Goal: Task Accomplishment & Management: Manage account settings

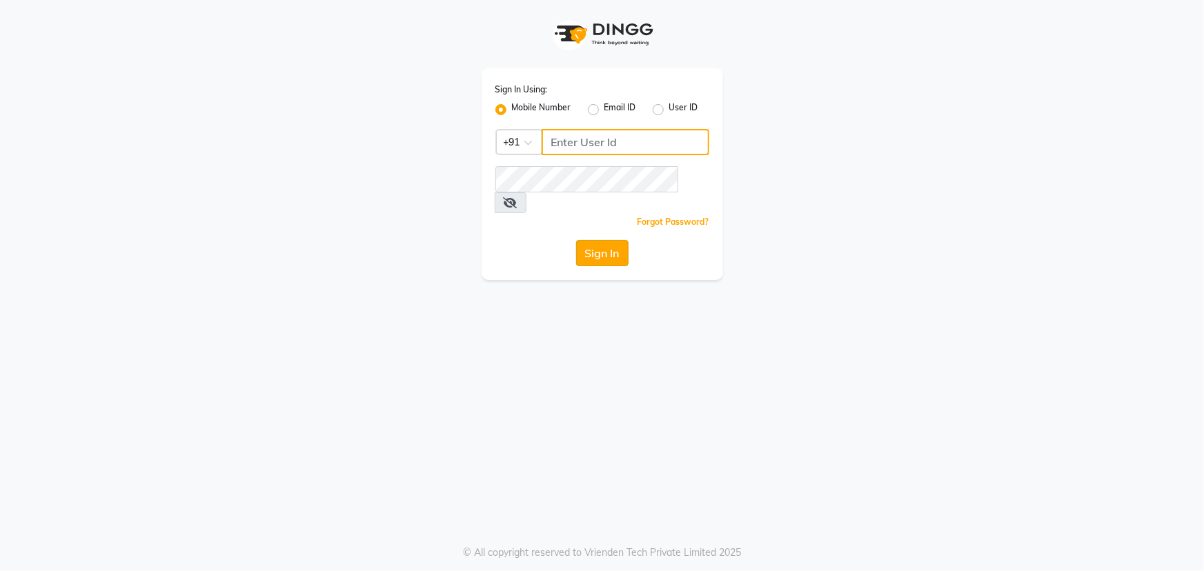
type input "7768950777"
click at [604, 240] on button "Sign In" at bounding box center [602, 253] width 52 height 26
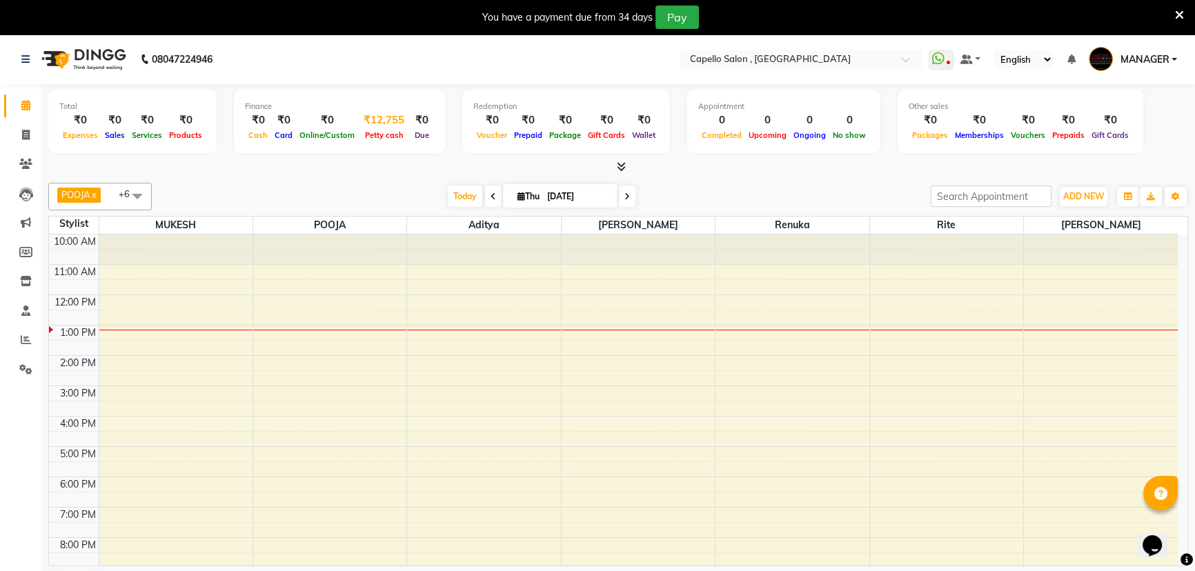
click at [376, 132] on span "Petty cash" at bounding box center [385, 135] width 46 height 10
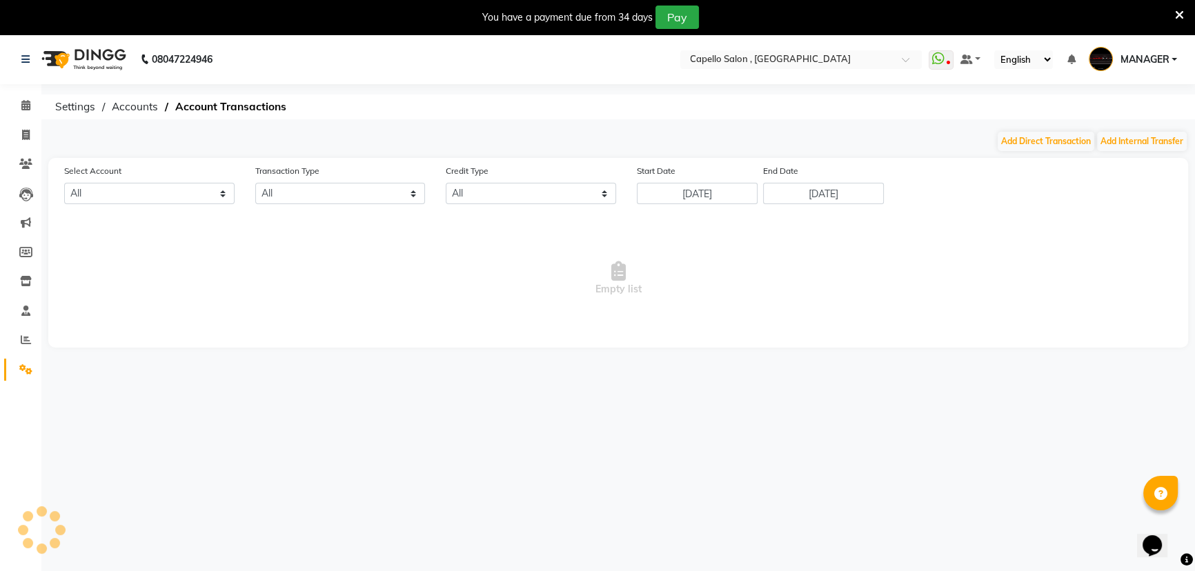
select select "2274"
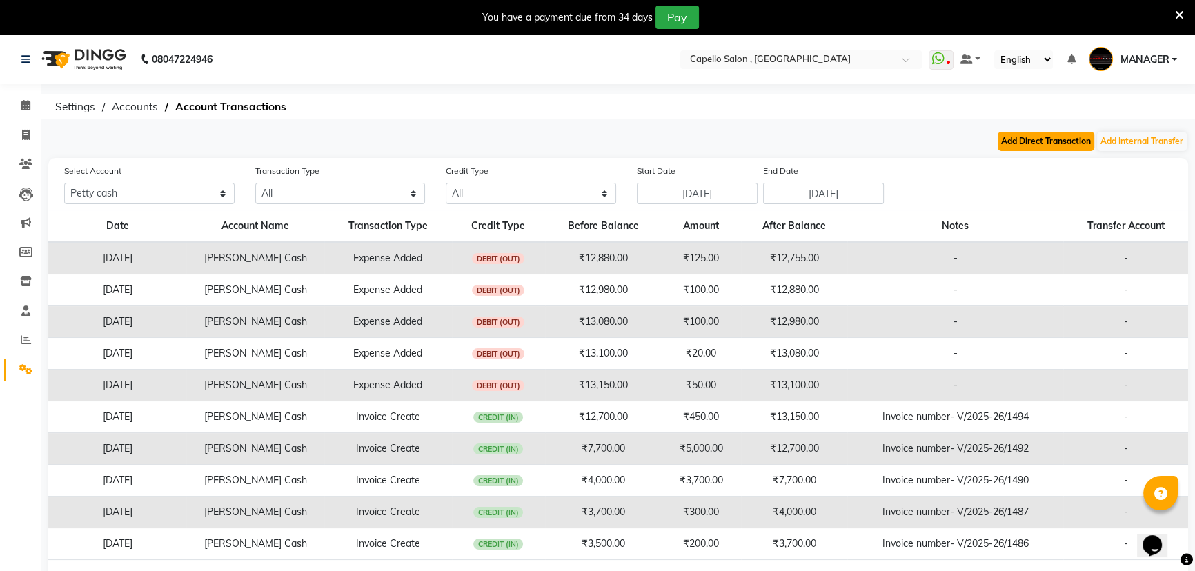
click at [1028, 145] on button "Add Direct Transaction" at bounding box center [1046, 141] width 97 height 19
select select "direct"
select select "2274"
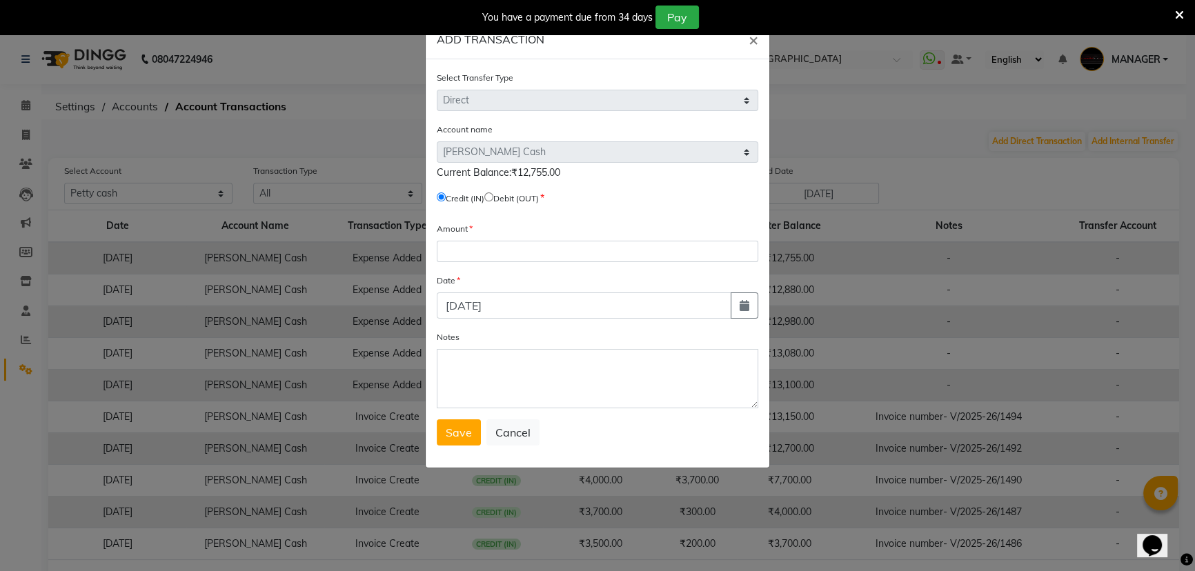
click at [1055, 138] on ngb-modal-window "ADD TRANSACTION × Select Transfer Type Select Direct Internal Account name Sele…" at bounding box center [597, 285] width 1195 height 571
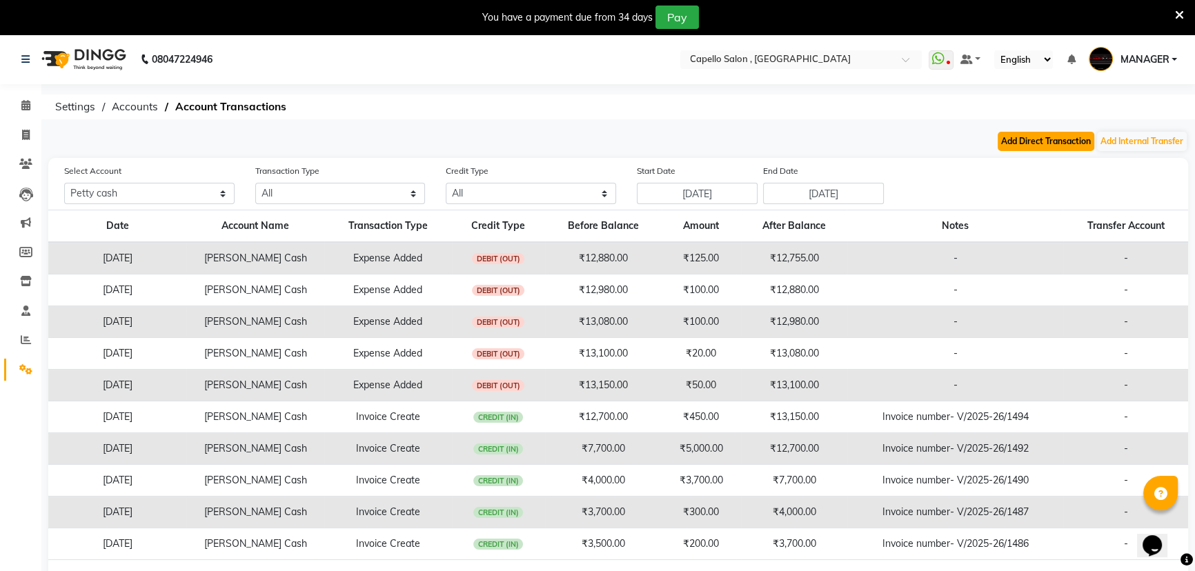
click at [1033, 137] on button "Add Direct Transaction" at bounding box center [1046, 141] width 97 height 19
select select "direct"
select select "2274"
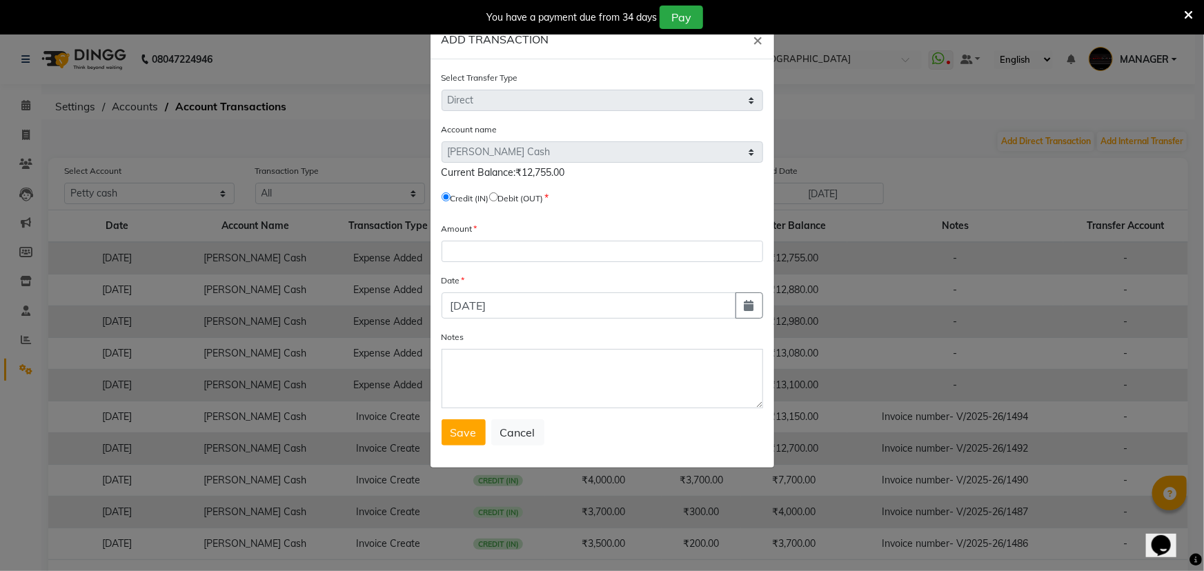
click at [498, 198] on input "radio" at bounding box center [493, 197] width 9 height 9
radio input "true"
click at [464, 246] on input "number" at bounding box center [603, 251] width 322 height 21
type input "12755"
click at [457, 366] on textarea "Notes" at bounding box center [603, 378] width 322 height 59
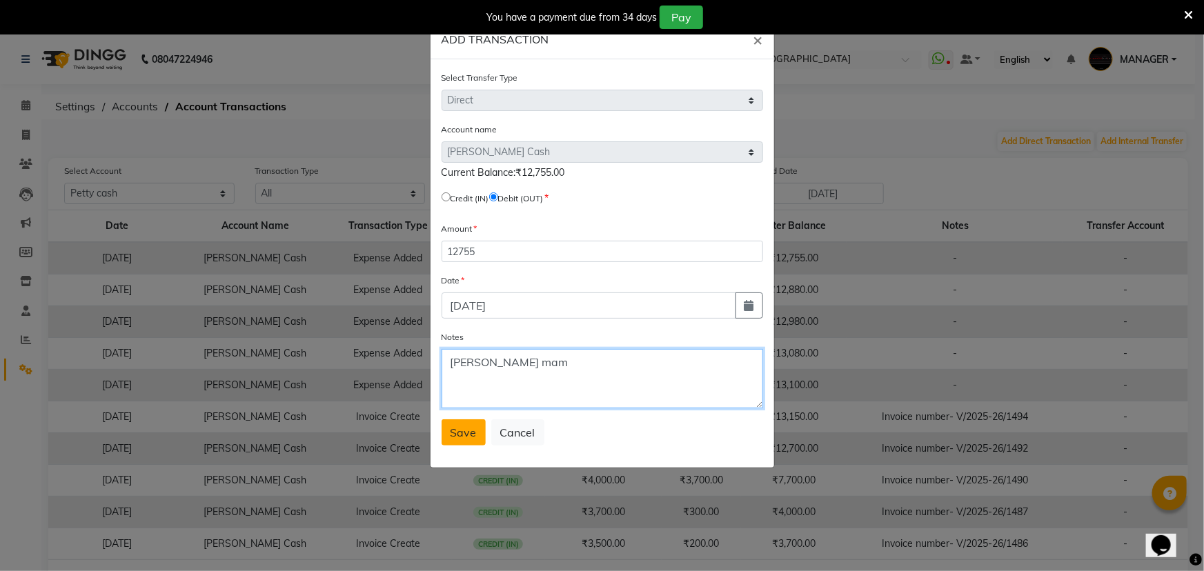
type textarea "[PERSON_NAME] mam"
click at [447, 444] on button "Save" at bounding box center [464, 433] width 44 height 26
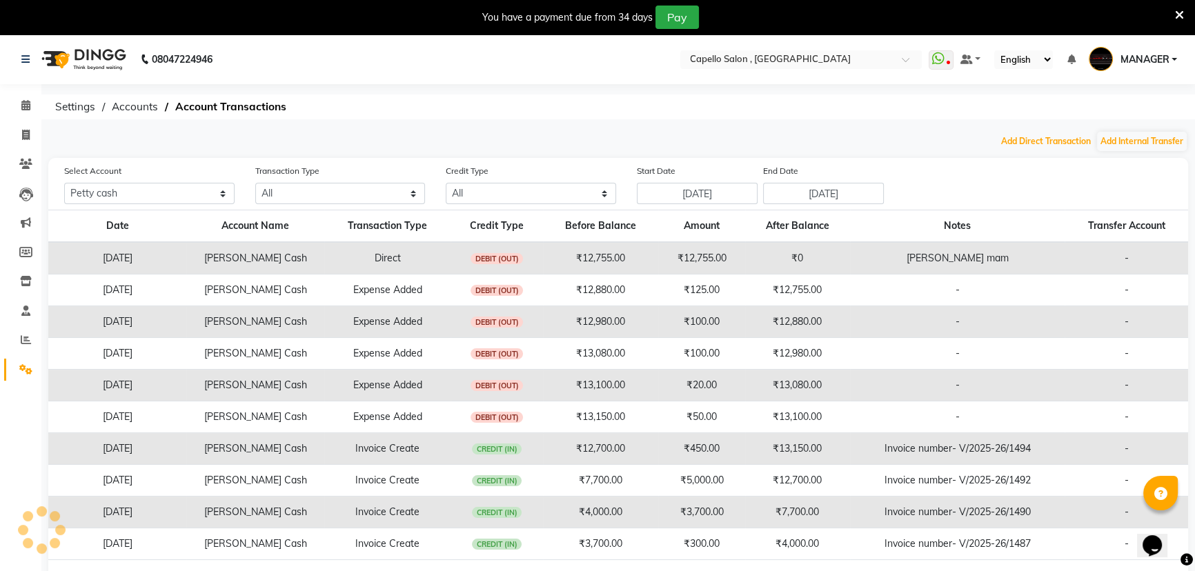
click at [998, 132] on button "Add Direct Transaction" at bounding box center [1046, 141] width 97 height 19
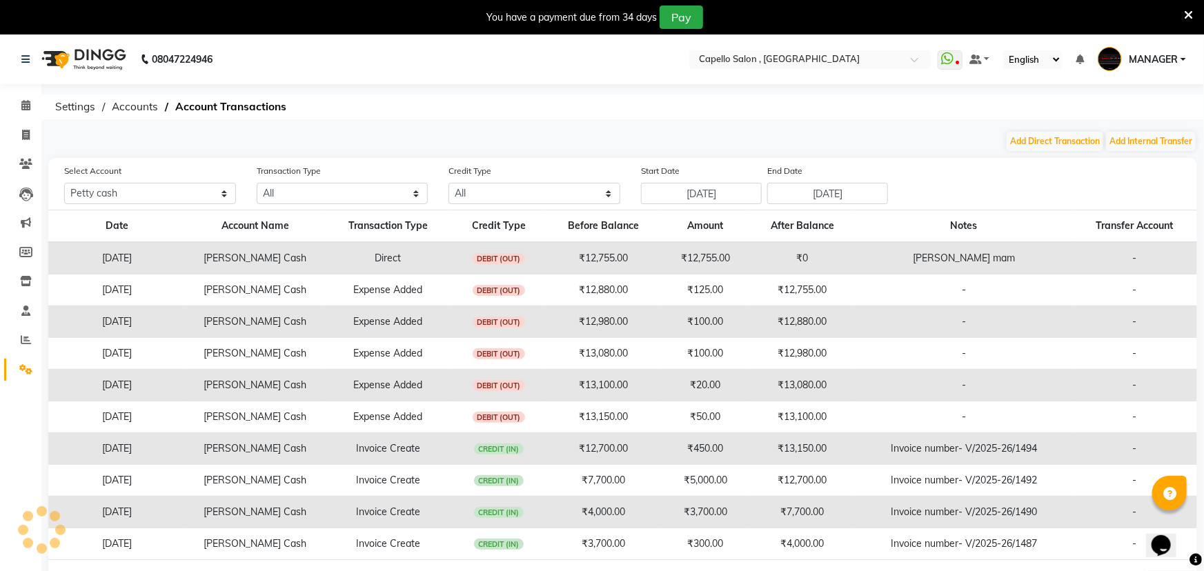
select select "direct"
select select
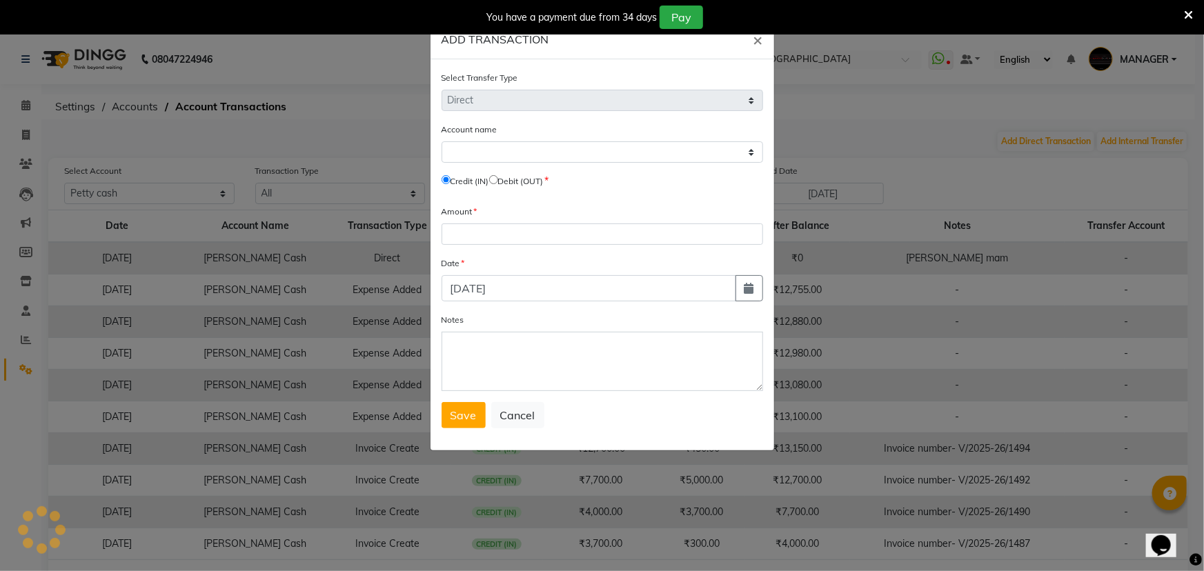
click at [742, 20] on button "×" at bounding box center [758, 39] width 32 height 39
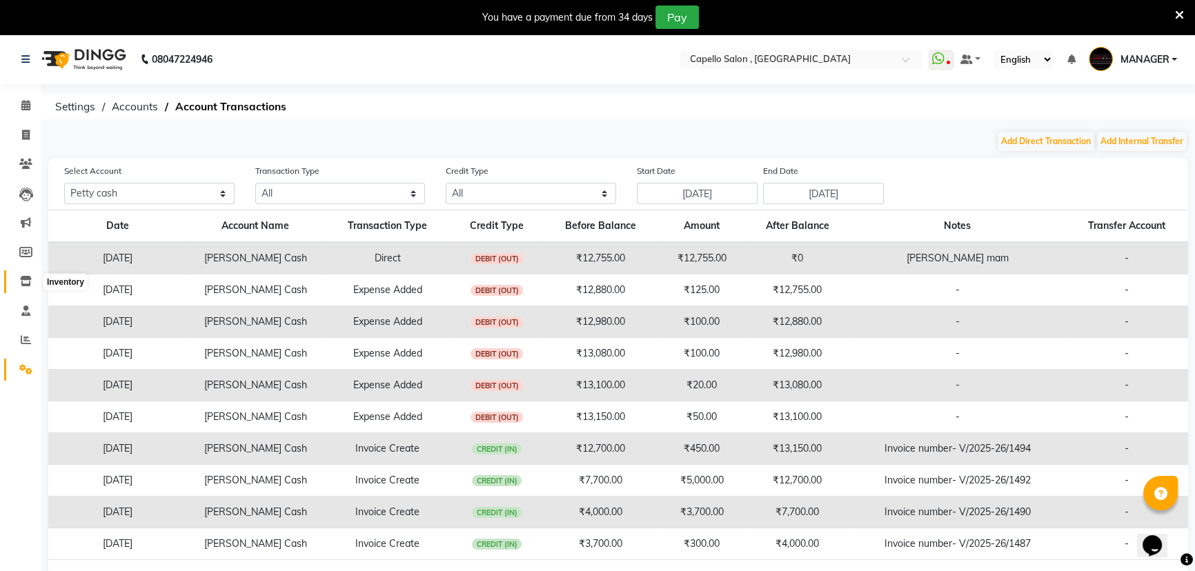
click at [28, 288] on span at bounding box center [26, 282] width 24 height 16
select select
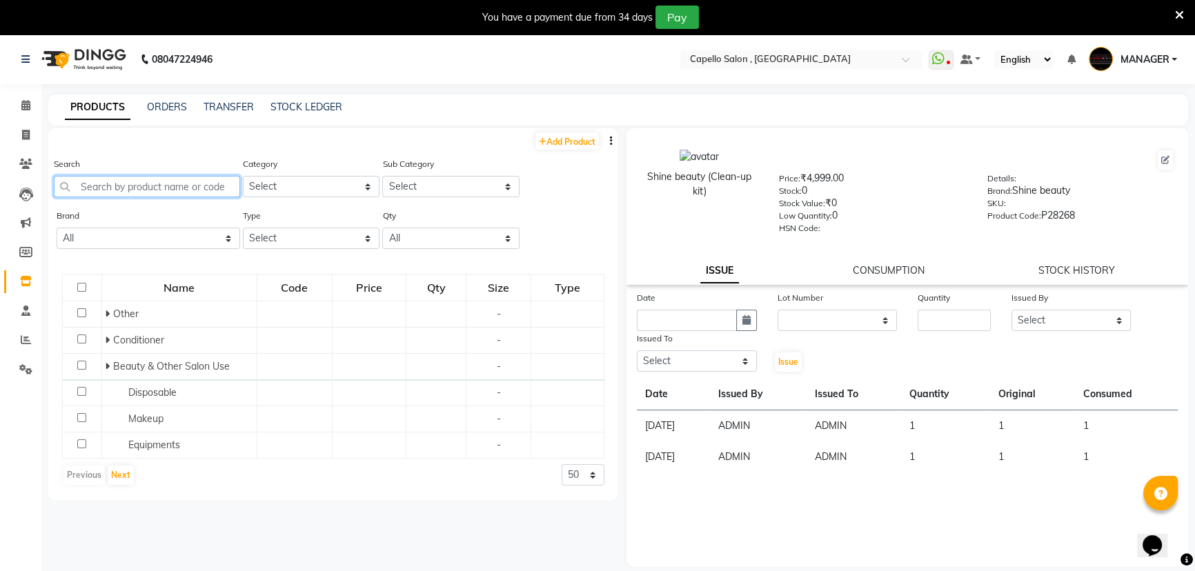
click at [110, 188] on input "text" at bounding box center [147, 186] width 186 height 21
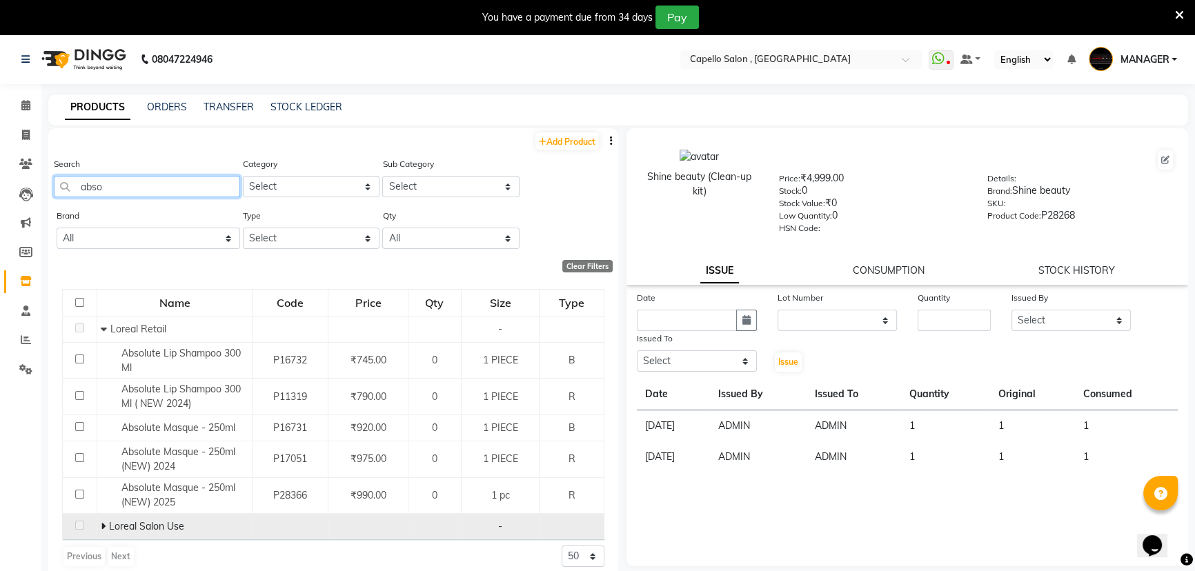
type input "abso"
click at [103, 525] on icon at bounding box center [103, 527] width 5 height 10
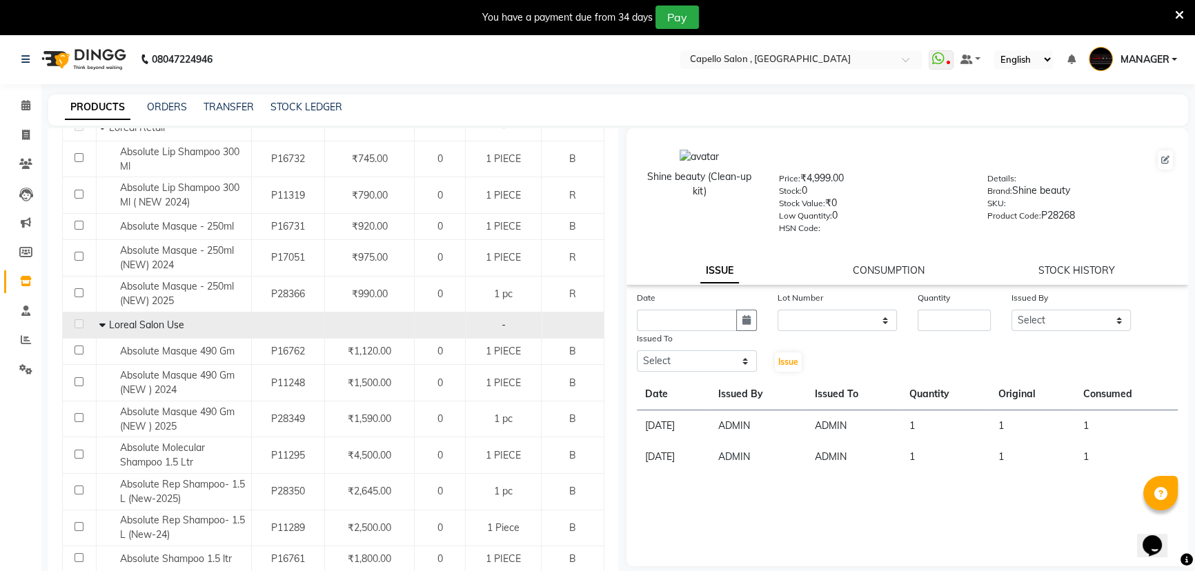
scroll to position [221, 0]
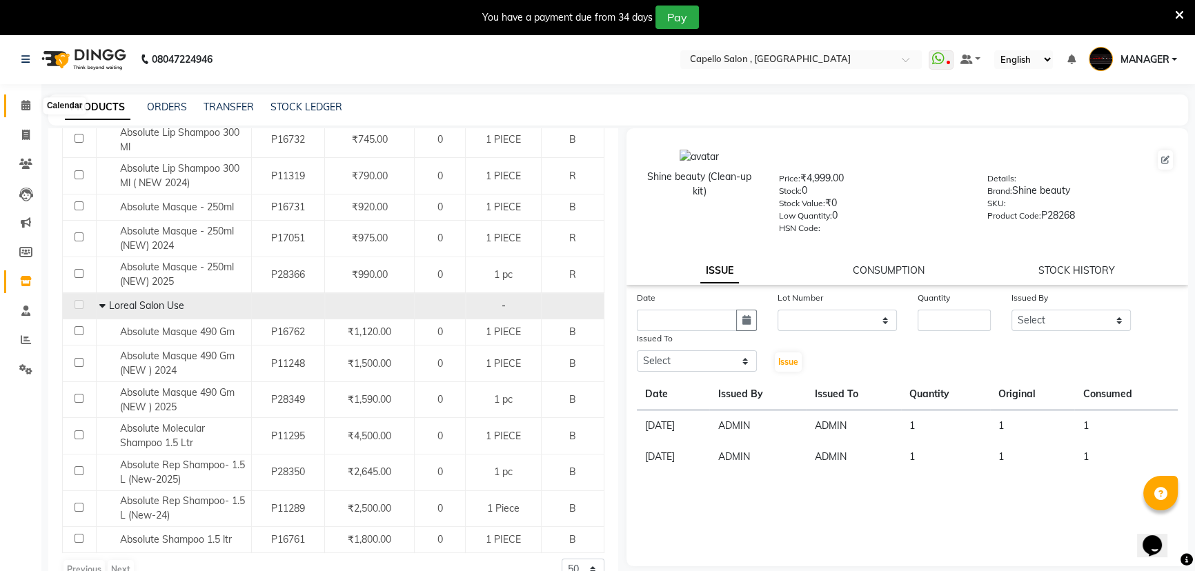
drag, startPoint x: 28, startPoint y: 107, endPoint x: 49, endPoint y: 115, distance: 22.3
click at [28, 107] on icon at bounding box center [25, 105] width 9 height 10
